Goal: Contribute content: Add original content to the website for others to see

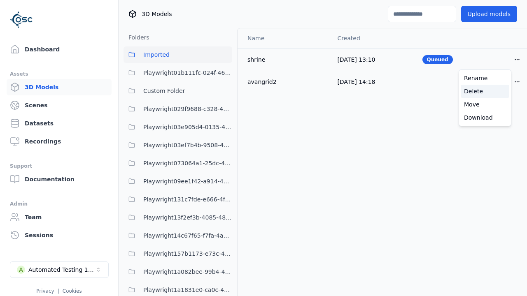
click at [485, 91] on div "Delete" at bounding box center [484, 91] width 49 height 13
click at [483, 14] on button "Upload models" at bounding box center [489, 14] width 56 height 16
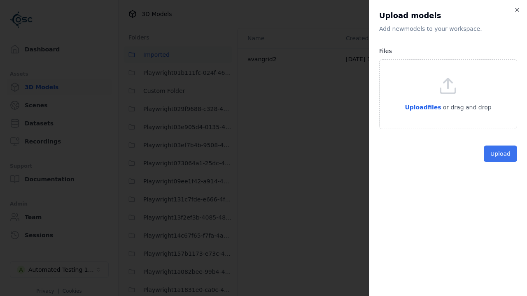
click at [501, 162] on button "Upload" at bounding box center [499, 154] width 33 height 16
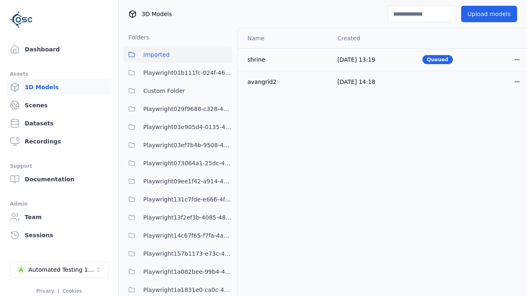
click at [5, 248] on div "Dashboard Assets 3D Models Scenes Datasets Recordings Support Documentation Adm…" at bounding box center [59, 148] width 118 height 296
click at [5, 288] on li "A Automated Testing 1 - Playwright Privacy | Cookies" at bounding box center [59, 278] width 118 height 46
